Goal: Task Accomplishment & Management: Manage account settings

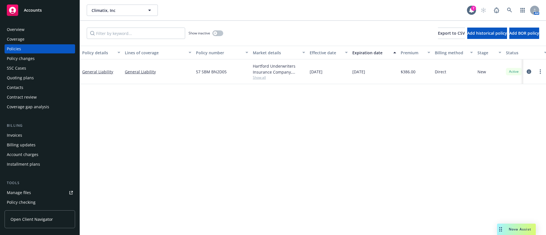
click at [212, 73] on span "57 SBM BN2D05" at bounding box center [211, 72] width 31 height 6
copy span "57 SBM BN2D05"
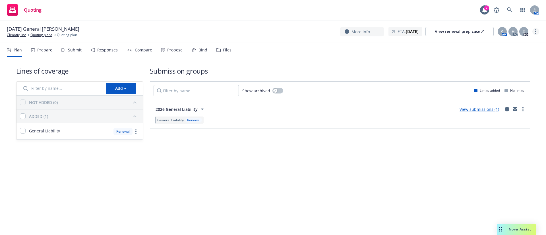
click at [537, 30] on link "more" at bounding box center [536, 31] width 7 height 7
click at [516, 88] on link "Archive quoting plan" at bounding box center [507, 88] width 63 height 11
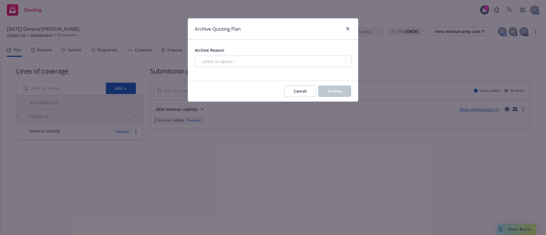
click at [303, 55] on div "Archive Reason -- select an option -- All policies in this renewal plan are aut…" at bounding box center [273, 57] width 157 height 20
drag, startPoint x: 303, startPoint y: 57, endPoint x: 306, endPoint y: 60, distance: 4.6
click at [303, 57] on select "-- select an option -- All policies in this renewal plan are auto-renewed Creat…" at bounding box center [273, 61] width 157 height 11
select select "ARCHIVED_RENEWAL_POLICY_AUTO_RENEWED"
click at [195, 56] on select "-- select an option -- All policies in this renewal plan are auto-renewed Creat…" at bounding box center [273, 61] width 157 height 11
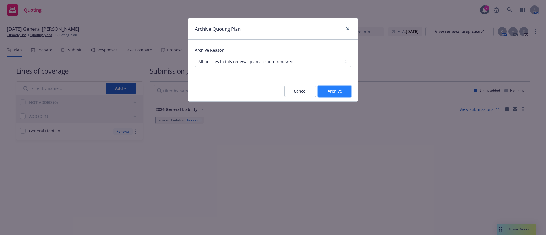
click at [336, 93] on span "Archive" at bounding box center [335, 91] width 14 height 5
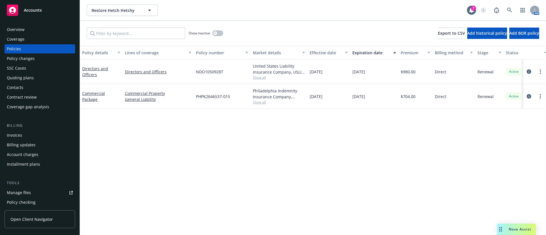
click at [263, 77] on span "Show all" at bounding box center [279, 77] width 52 height 5
